Goal: Task Accomplishment & Management: Complete application form

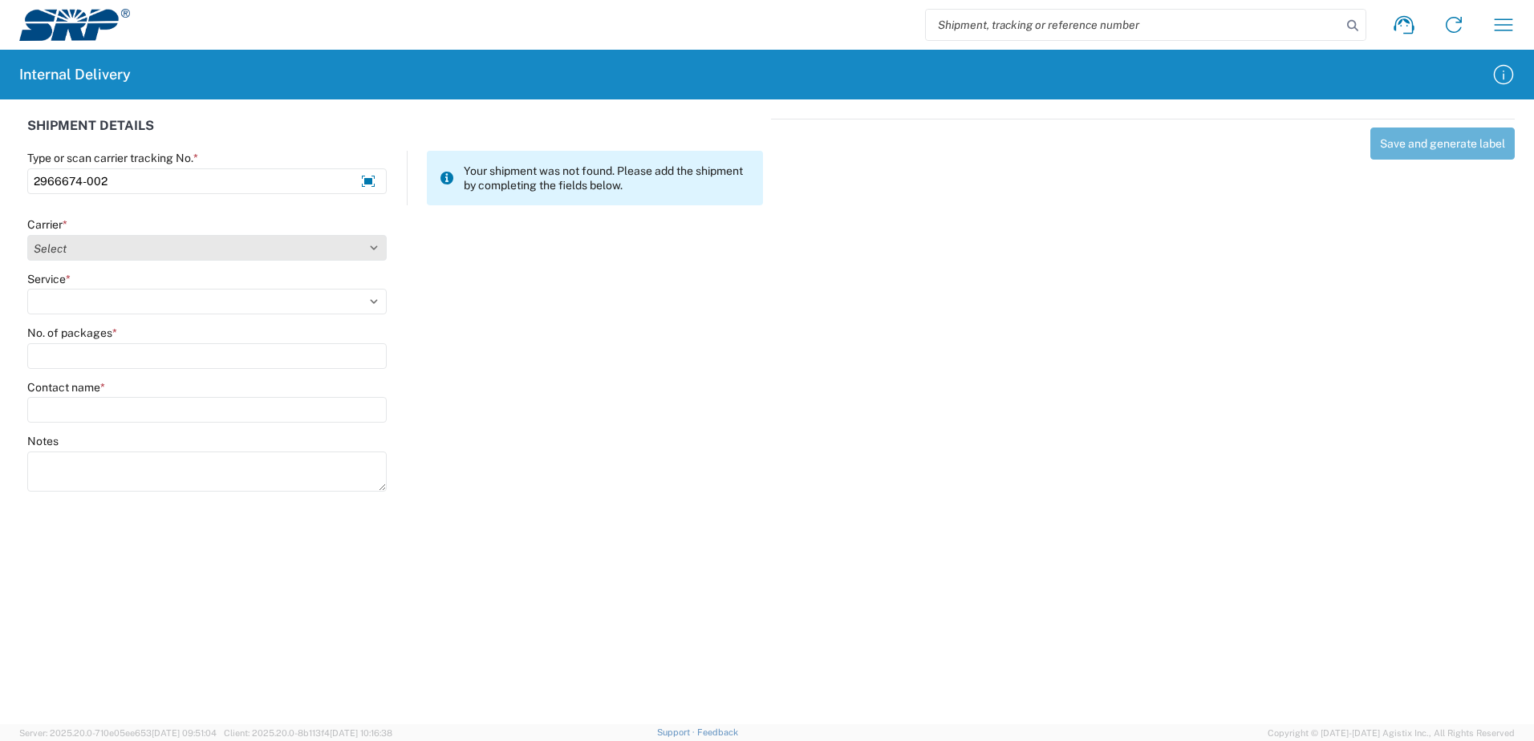
type input "2966674-002"
click at [376, 246] on select "Select Amazon Logistics ATI Trucking BC Dimerco Logistics Empire Southwest FedE…" at bounding box center [206, 248] width 359 height 26
select select "18714"
click at [27, 235] on select "Select Amazon Logistics ATI Trucking BC Dimerco Logistics Empire Southwest FedE…" at bounding box center [206, 248] width 359 height 26
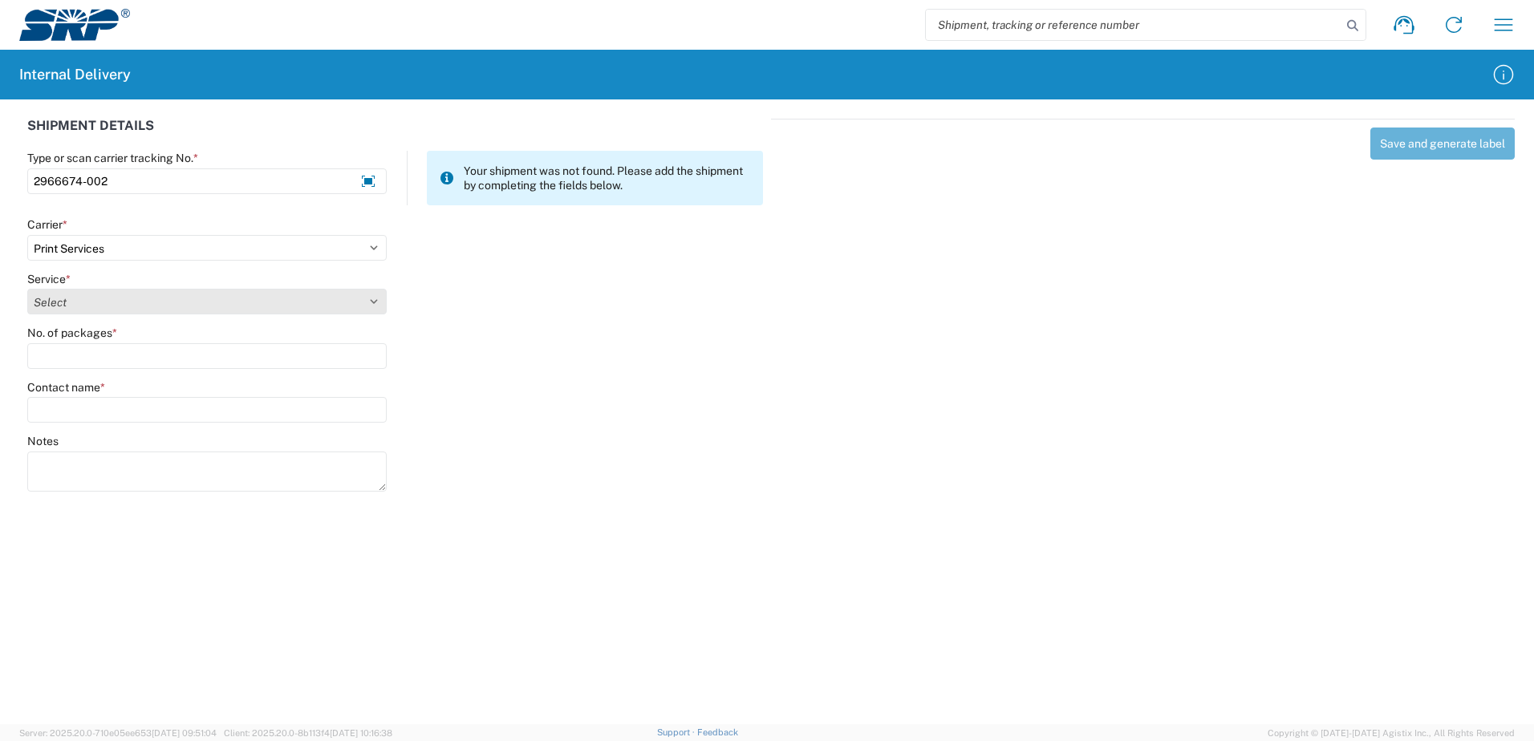
click at [371, 296] on select "Select Ground Inter-office" at bounding box center [206, 302] width 359 height 26
select select "35764"
click at [27, 289] on select "Select Ground Inter-office" at bounding box center [206, 302] width 359 height 26
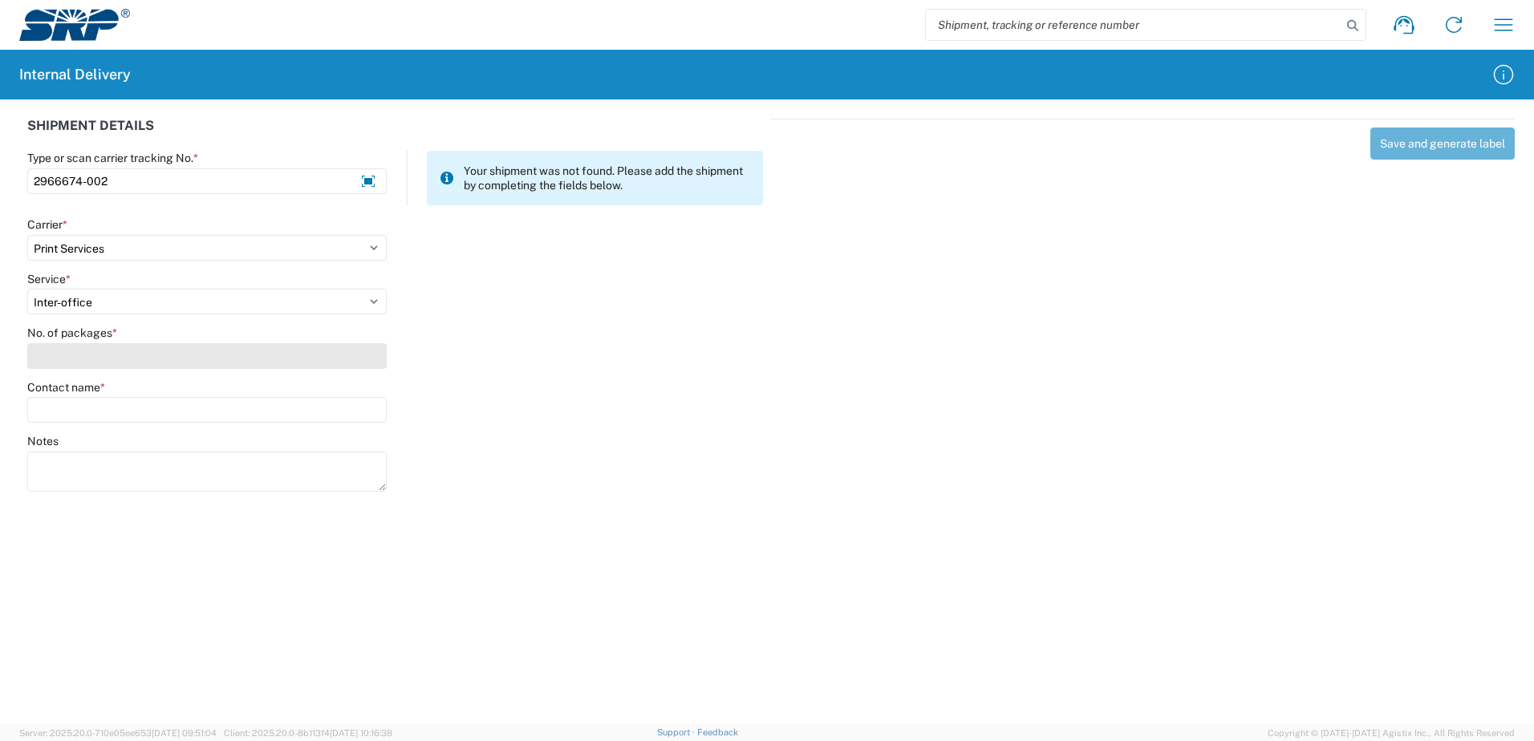
click at [338, 361] on input "No. of packages *" at bounding box center [206, 356] width 359 height 26
type input "1"
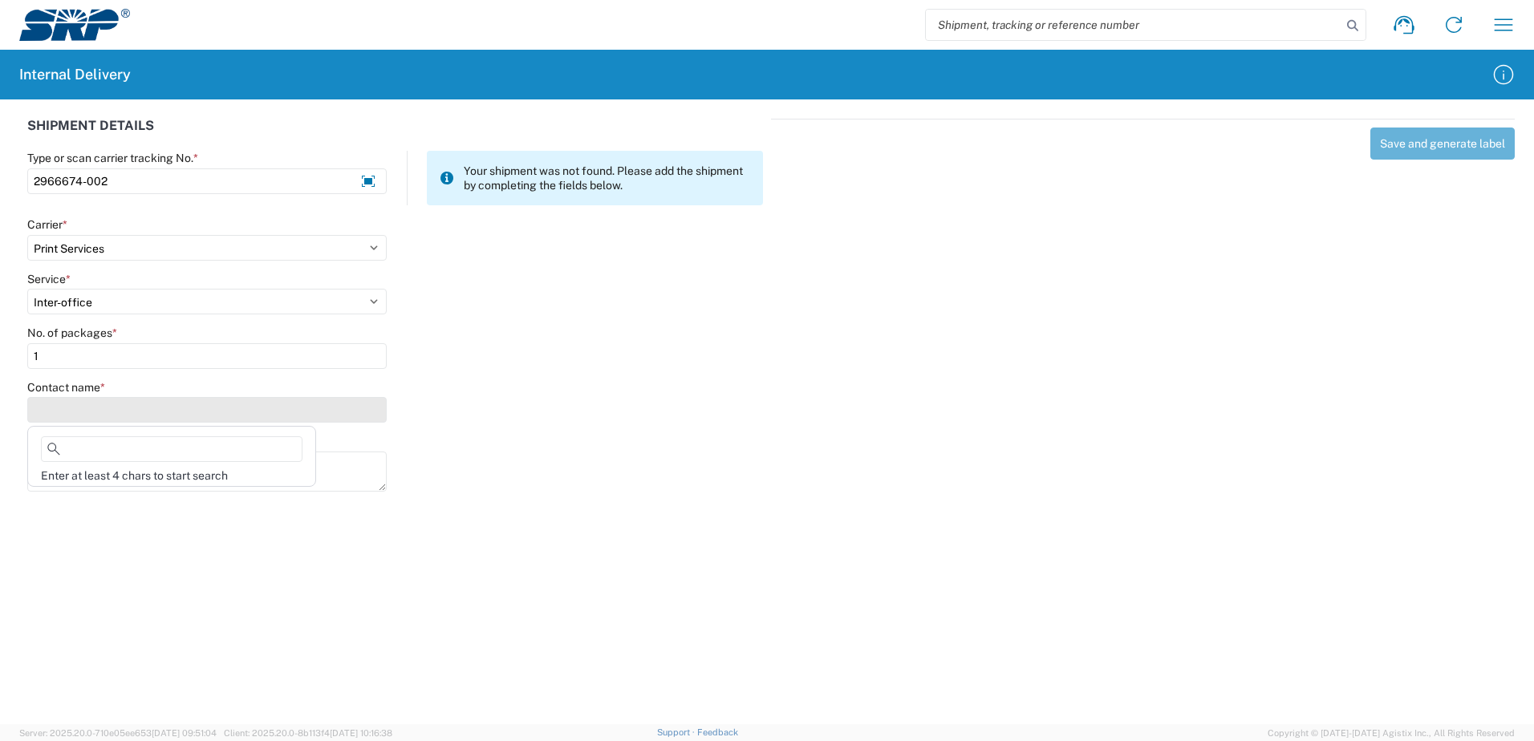
click at [347, 410] on input "Contact name *" at bounding box center [206, 410] width 359 height 26
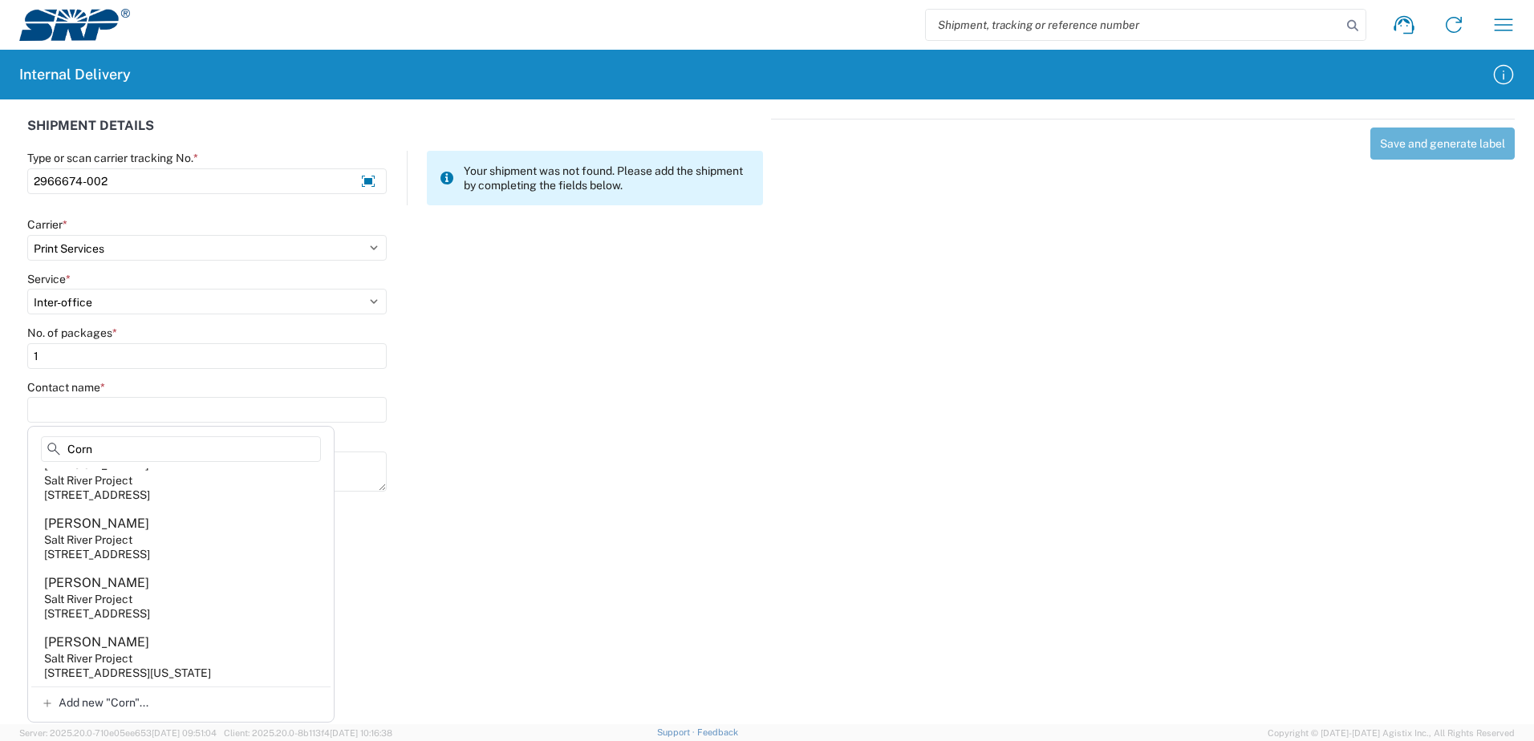
scroll to position [316, 0]
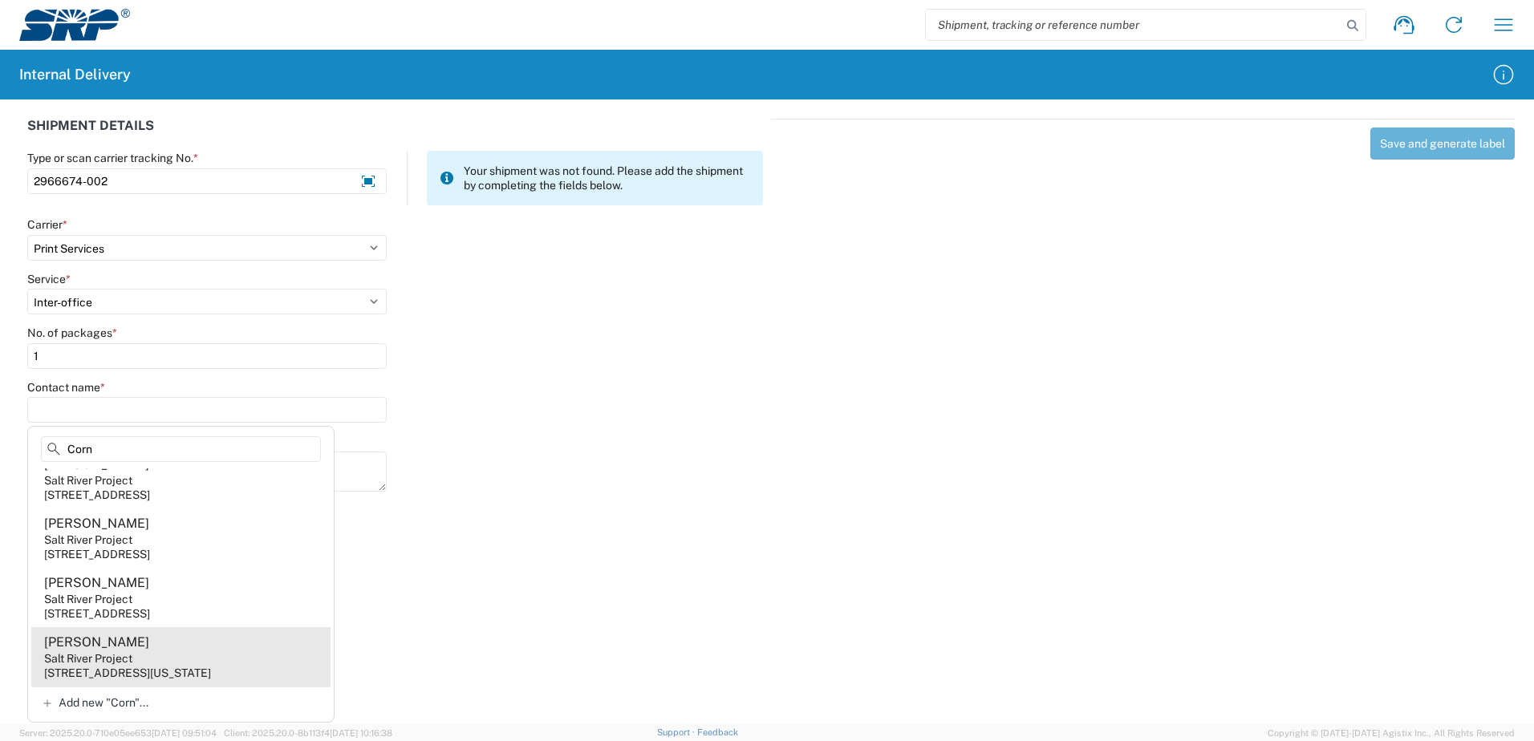
type input "Corn"
click at [116, 636] on agx-address-suggestion-item "[PERSON_NAME] Salt River Project [STREET_ADDRESS][US_STATE]" at bounding box center [180, 656] width 299 height 59
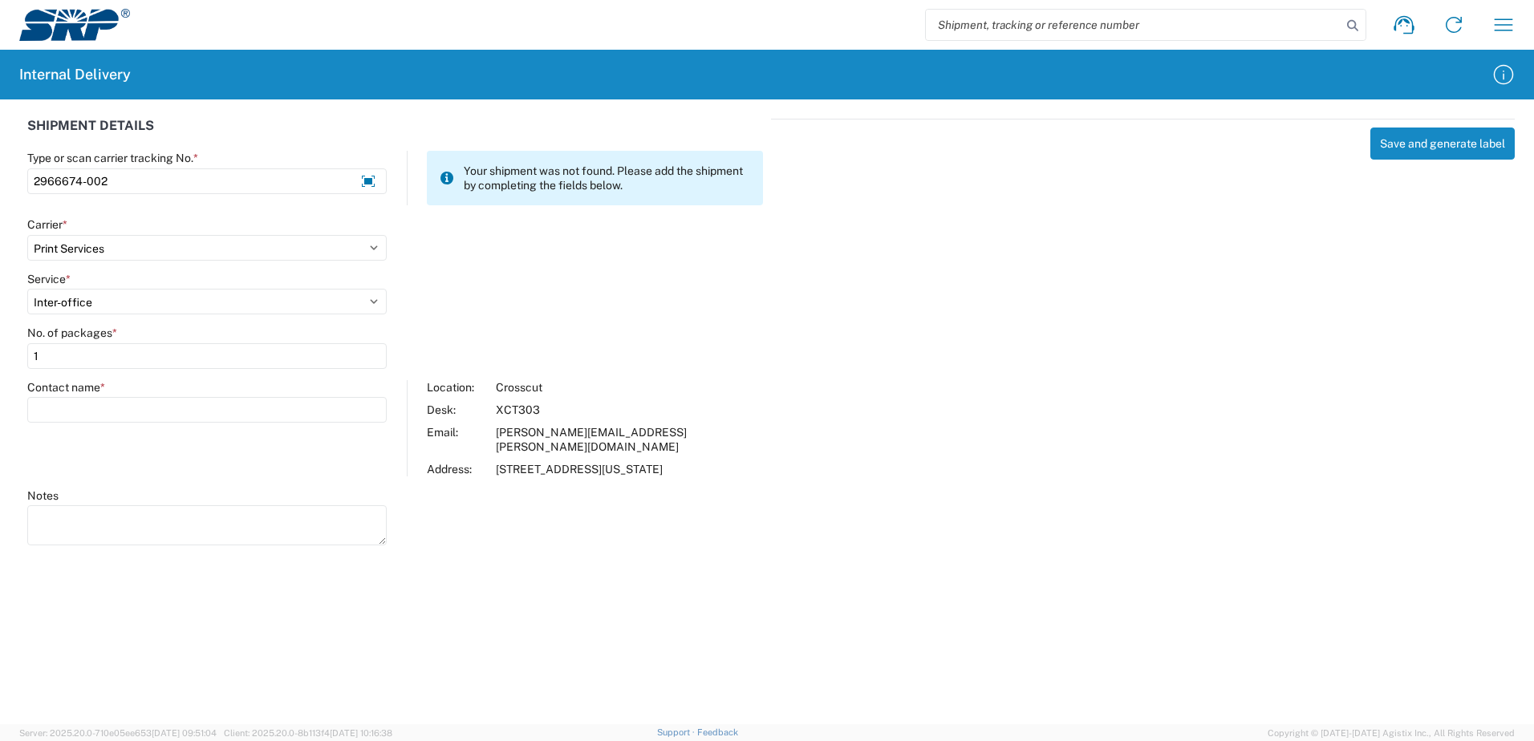
type input "[PERSON_NAME]"
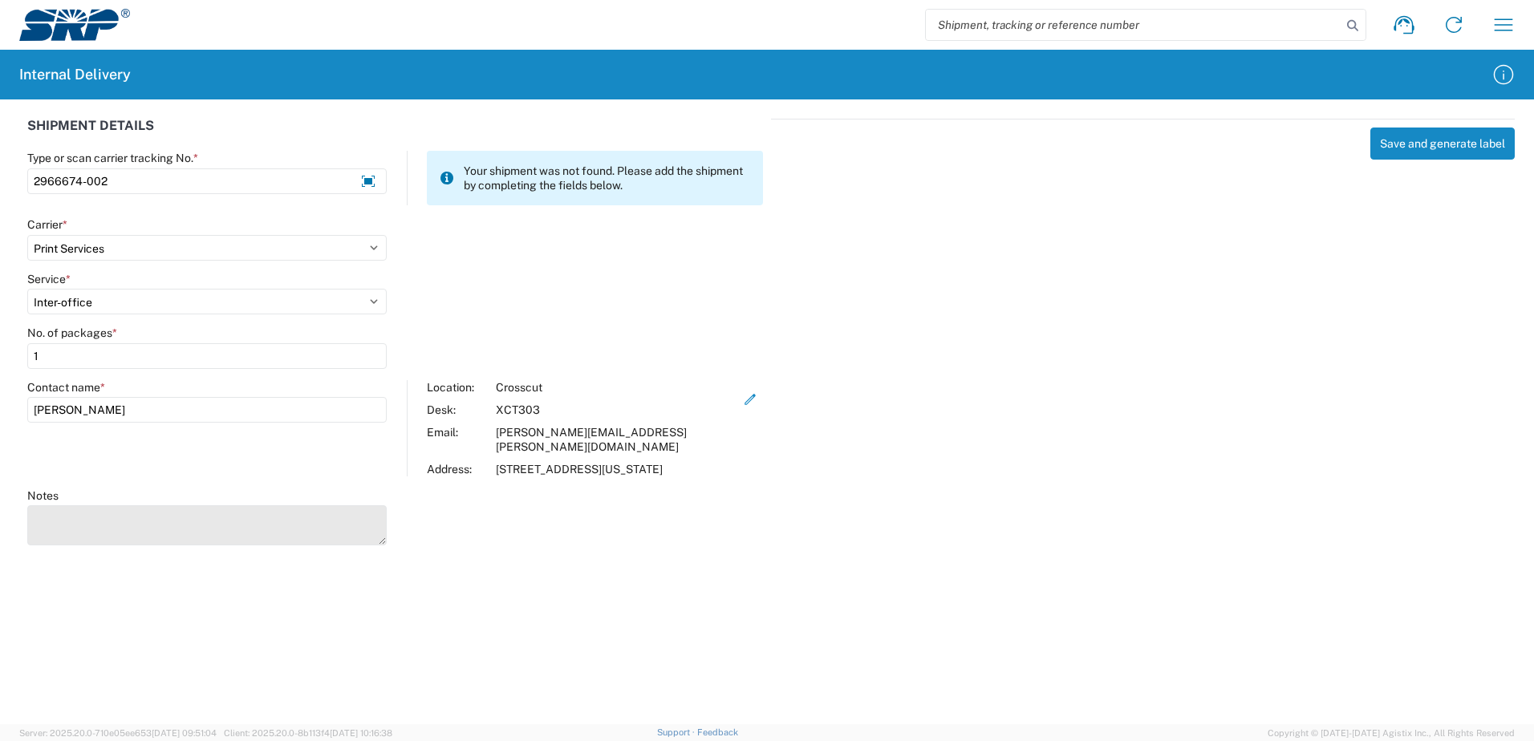
click at [113, 530] on textarea "Notes" at bounding box center [206, 526] width 359 height 40
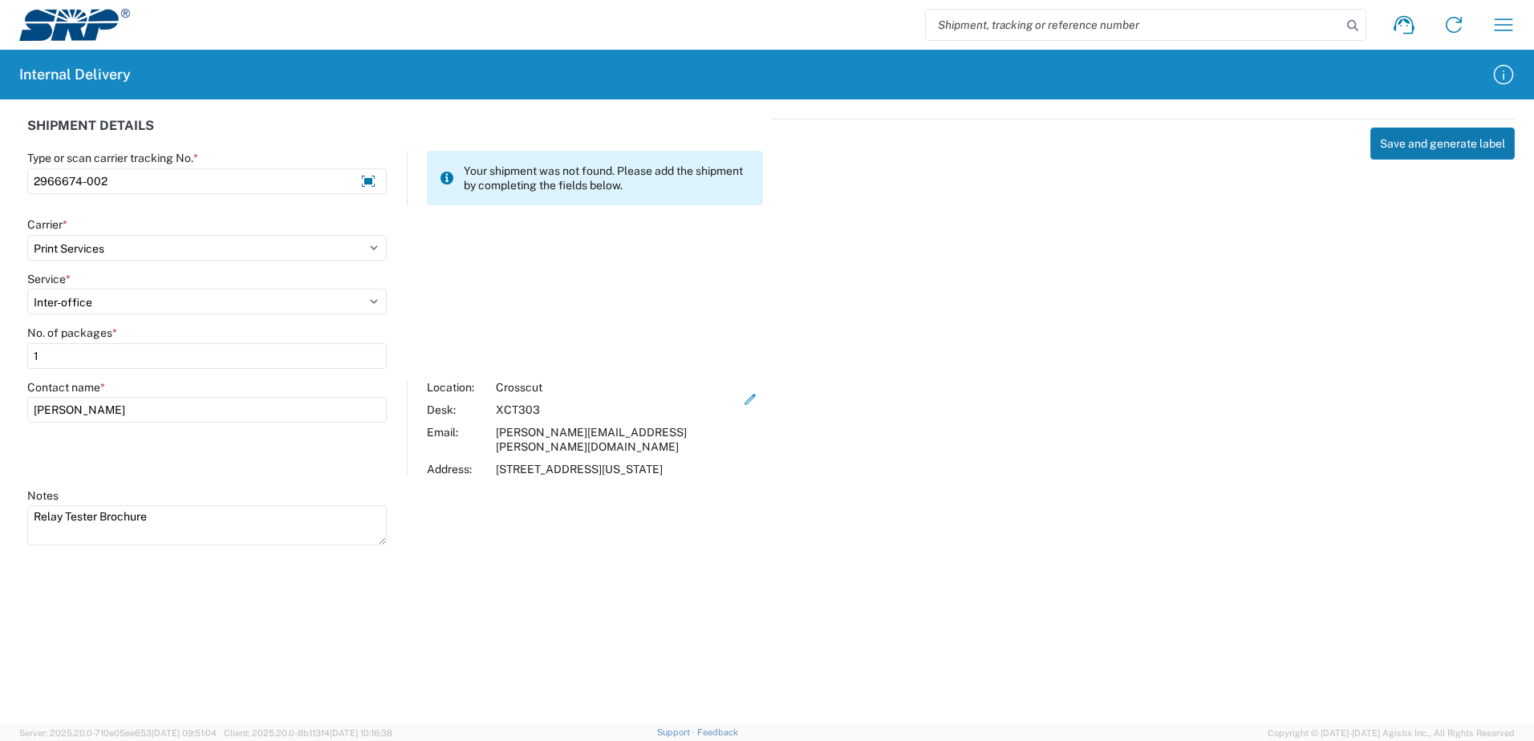
type textarea "Relay Tester Brochure"
click at [1454, 146] on button "Save and generate label" at bounding box center [1442, 144] width 144 height 32
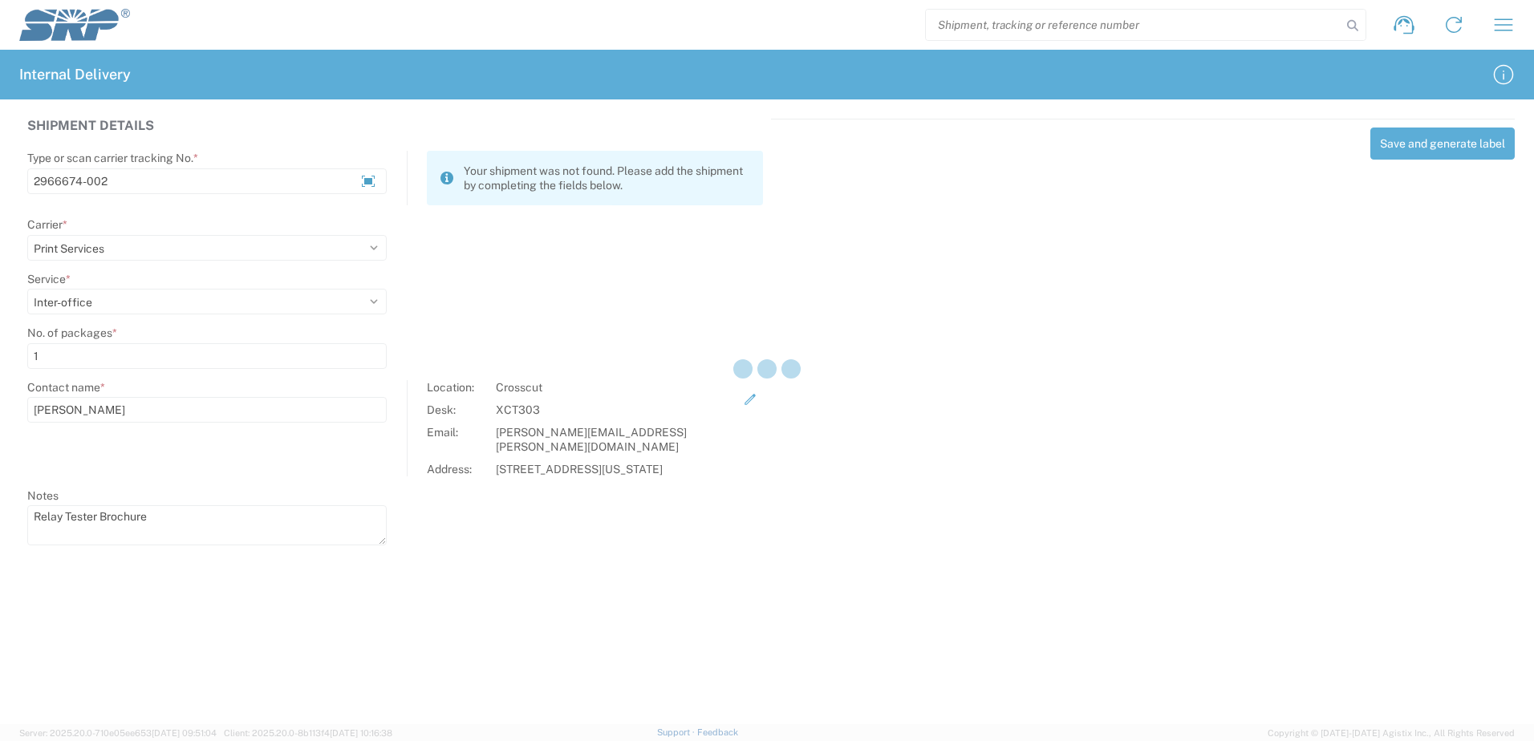
select select
